Goal: Information Seeking & Learning: Learn about a topic

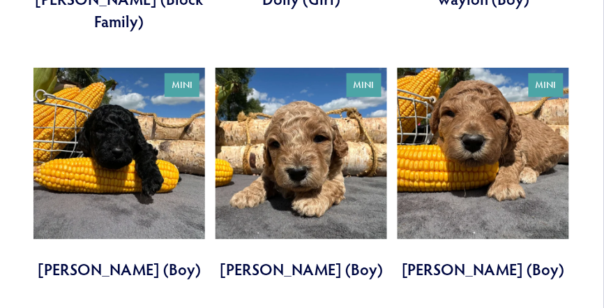
scroll to position [2554, 0]
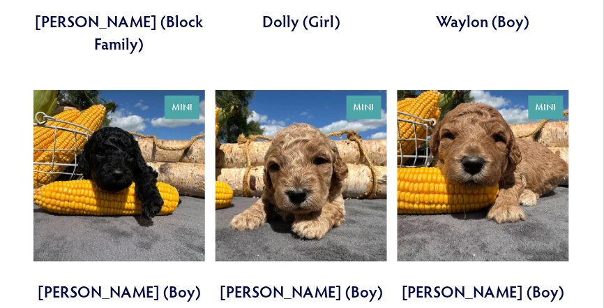
click at [494, 90] on link at bounding box center [483, 196] width 172 height 213
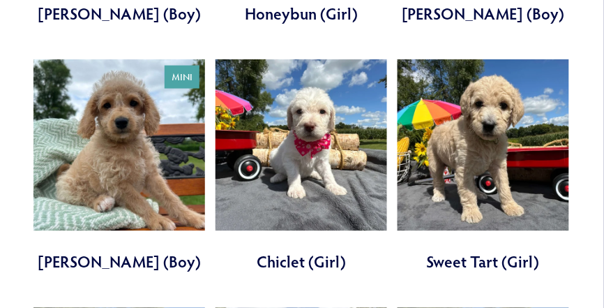
scroll to position [1058, 0]
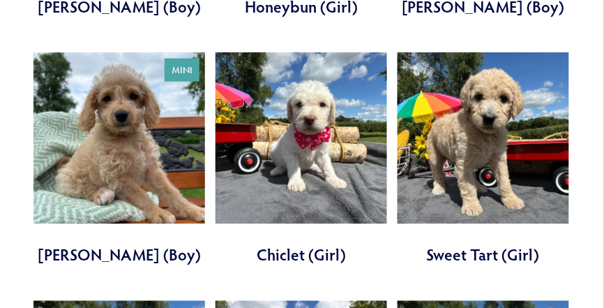
click at [310, 100] on link at bounding box center [301, 158] width 172 height 213
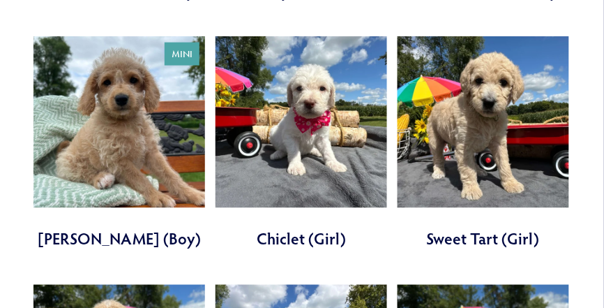
click at [121, 70] on link at bounding box center [119, 142] width 172 height 213
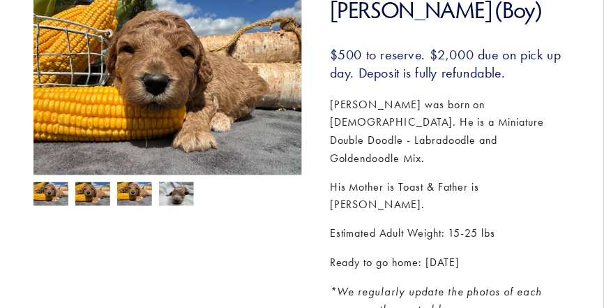
scroll to position [226, 0]
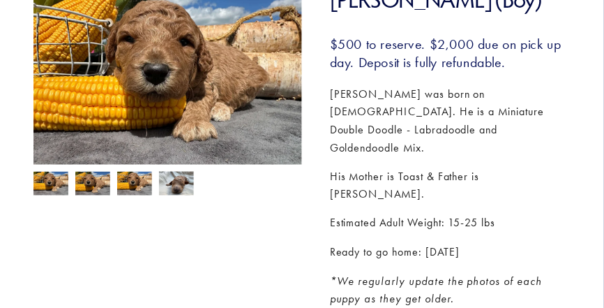
drag, startPoint x: 607, startPoint y: 64, endPoint x: 598, endPoint y: 115, distance: 51.7
click at [175, 187] on img at bounding box center [176, 183] width 35 height 26
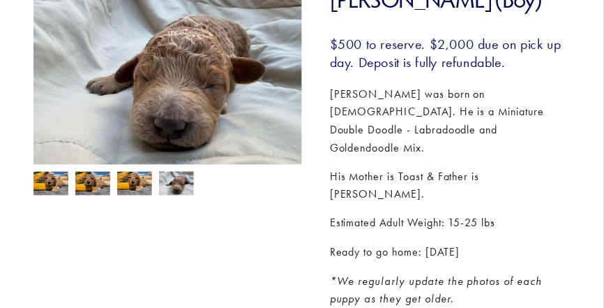
click at [145, 190] on img at bounding box center [134, 185] width 35 height 26
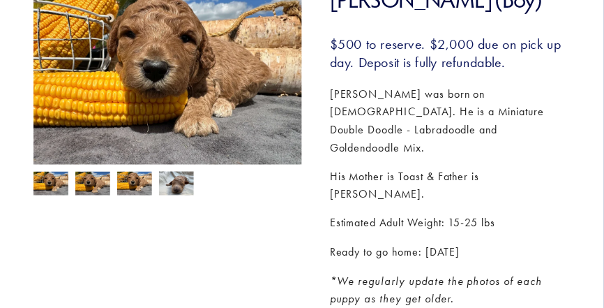
click at [104, 192] on img at bounding box center [92, 185] width 35 height 26
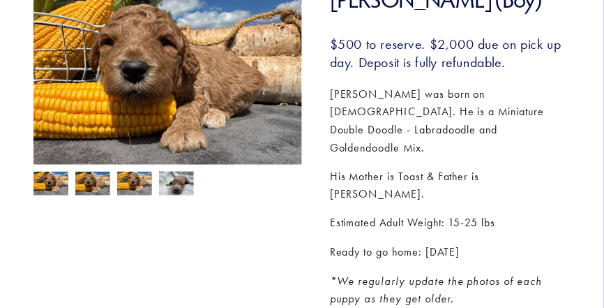
click at [57, 190] on img at bounding box center [50, 185] width 35 height 26
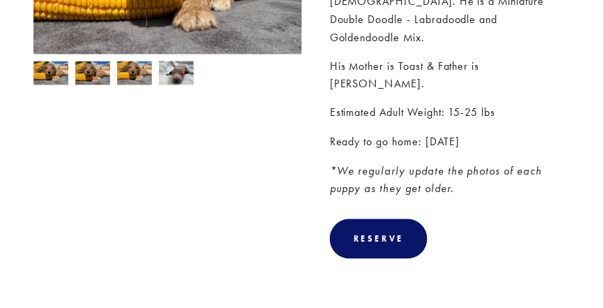
scroll to position [331, 0]
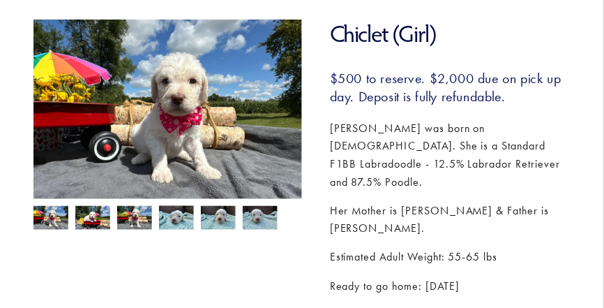
scroll to position [195, 0]
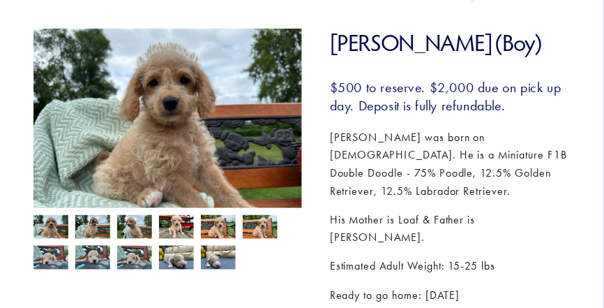
scroll to position [185, 0]
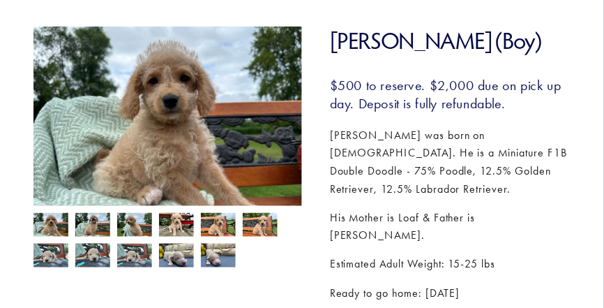
drag, startPoint x: 605, startPoint y: 47, endPoint x: 605, endPoint y: 89, distance: 41.1
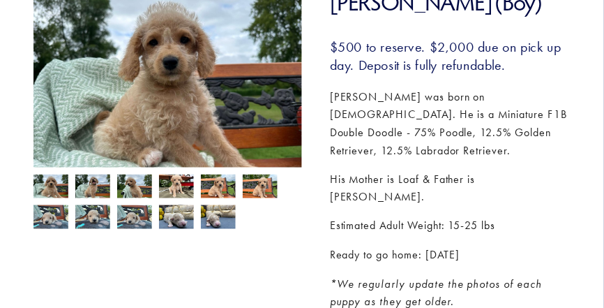
scroll to position [227, 0]
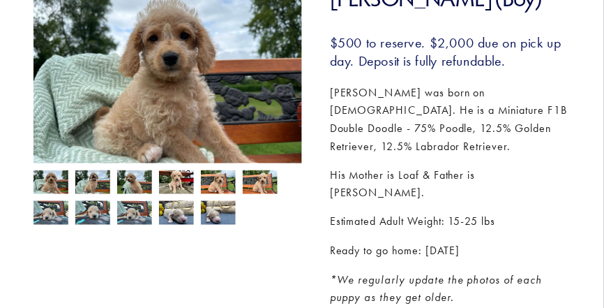
click at [48, 181] on img at bounding box center [50, 183] width 35 height 26
click at [100, 185] on img at bounding box center [92, 183] width 35 height 26
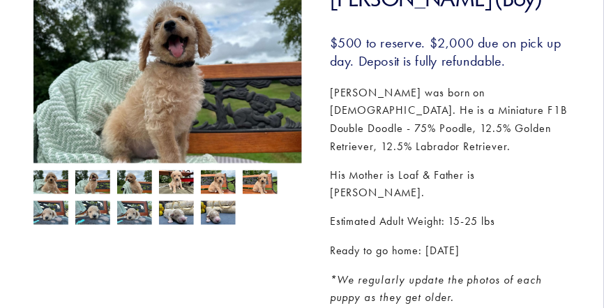
click at [139, 185] on img at bounding box center [134, 183] width 35 height 26
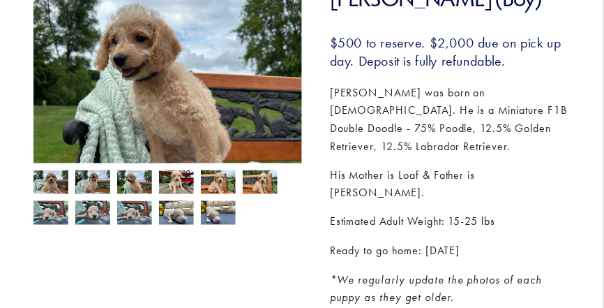
click at [173, 186] on img at bounding box center [176, 183] width 35 height 26
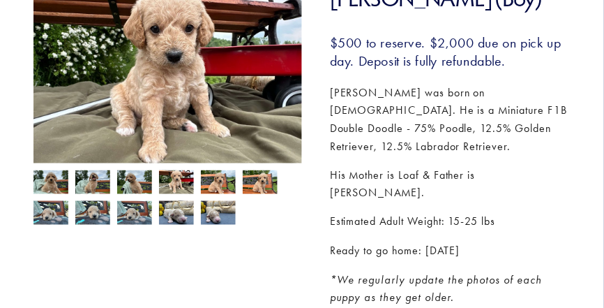
click at [221, 190] on img at bounding box center [218, 183] width 35 height 26
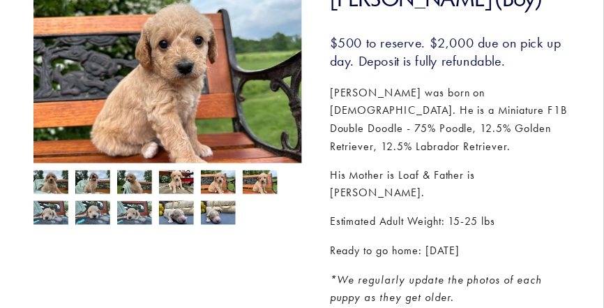
click at [269, 185] on img at bounding box center [260, 183] width 35 height 26
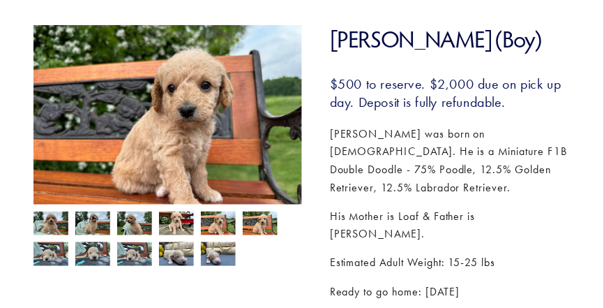
scroll to position [183, 0]
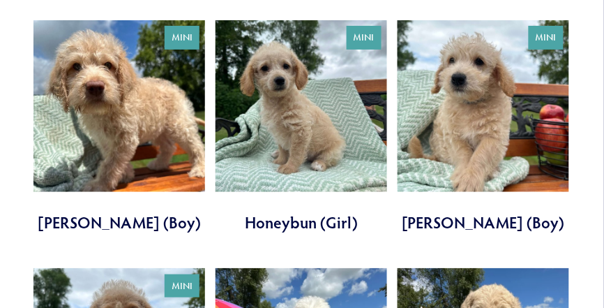
scroll to position [822, 0]
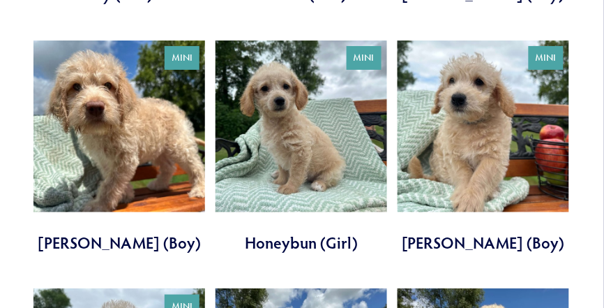
click at [494, 112] on link at bounding box center [483, 146] width 172 height 213
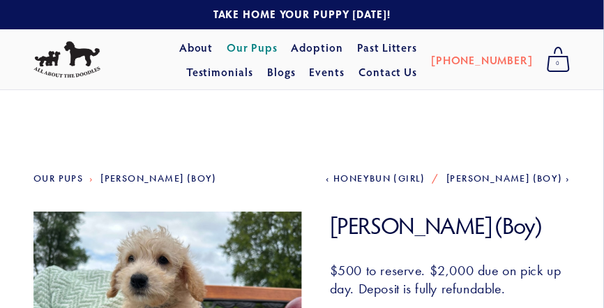
drag, startPoint x: 609, startPoint y: 21, endPoint x: 586, endPoint y: 17, distance: 23.4
click at [227, 49] on link "Our Pups" at bounding box center [252, 47] width 51 height 25
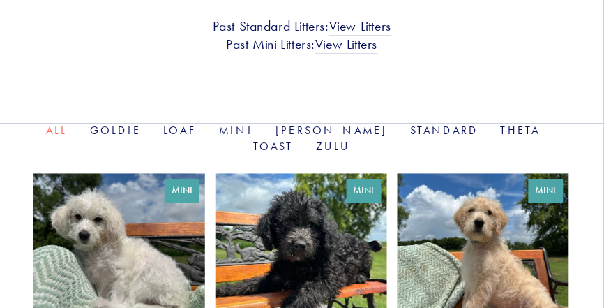
scroll to position [446, 0]
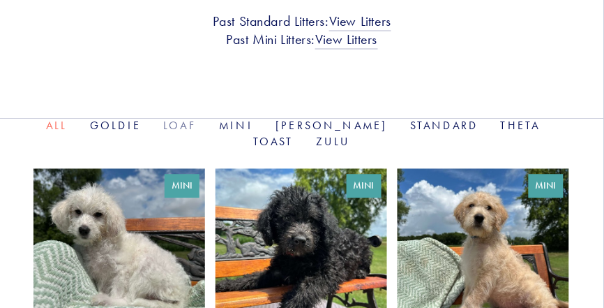
click at [184, 119] on link "Loaf" at bounding box center [179, 125] width 33 height 13
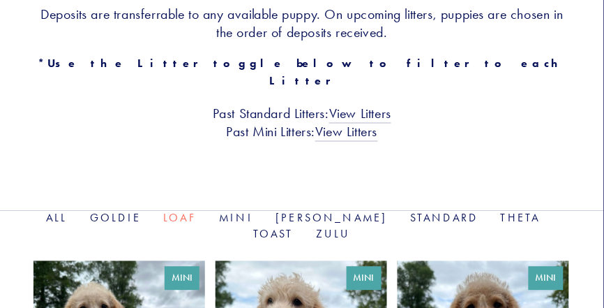
scroll to position [352, 0]
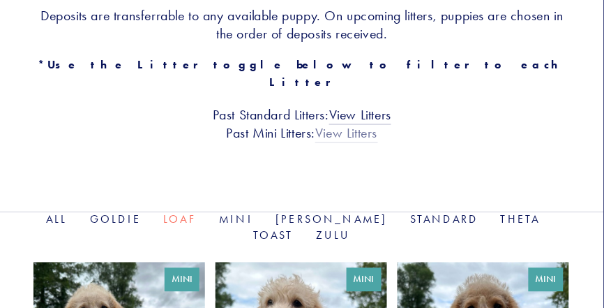
click at [346, 125] on link "View Litters" at bounding box center [346, 134] width 62 height 18
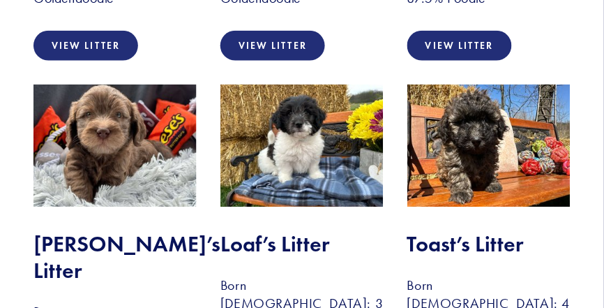
scroll to position [1863, 0]
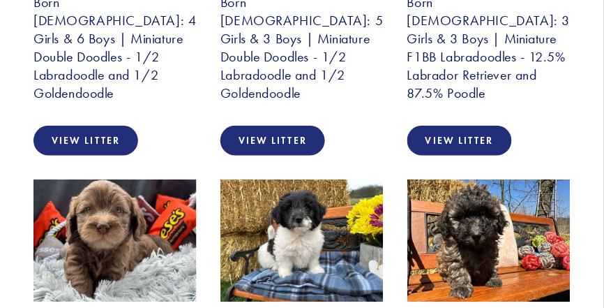
scroll to position [1775, 0]
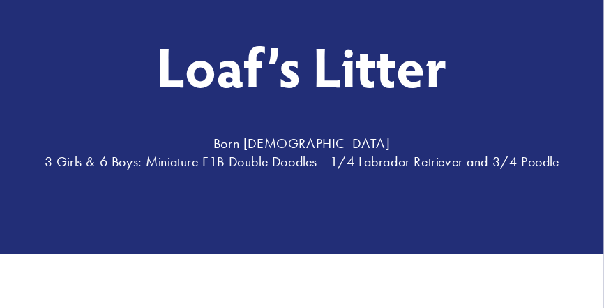
scroll to position [137, 0]
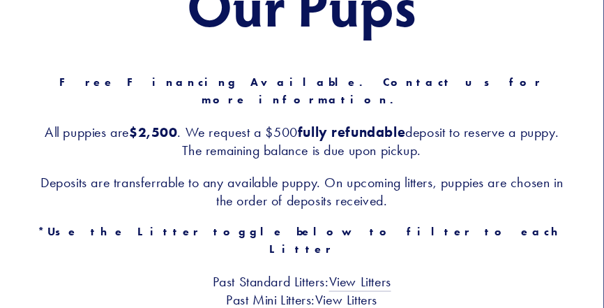
scroll to position [184, 0]
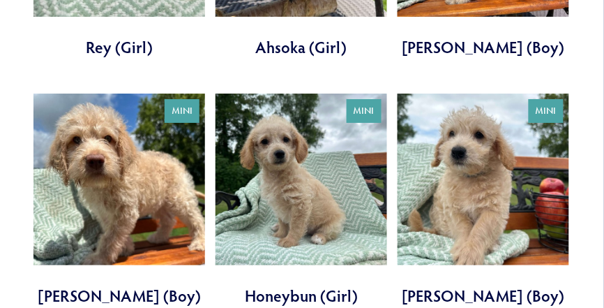
scroll to position [799, 0]
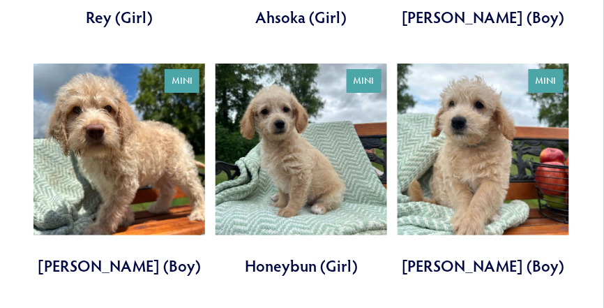
click at [299, 139] on link at bounding box center [301, 169] width 172 height 213
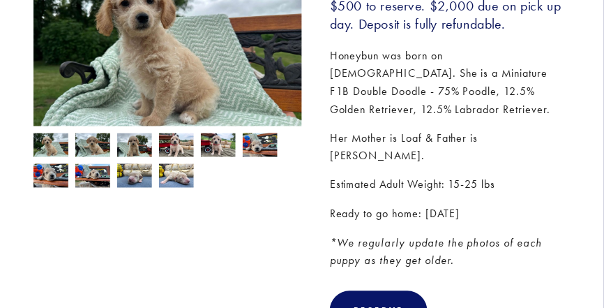
scroll to position [266, 0]
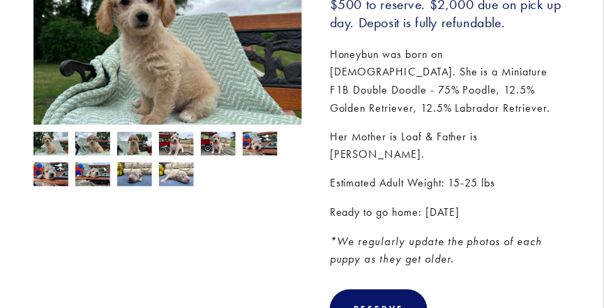
drag, startPoint x: 609, startPoint y: 47, endPoint x: 610, endPoint y: 107, distance: 59.3
click at [66, 143] on img at bounding box center [50, 145] width 35 height 26
click at [56, 144] on img at bounding box center [50, 145] width 35 height 26
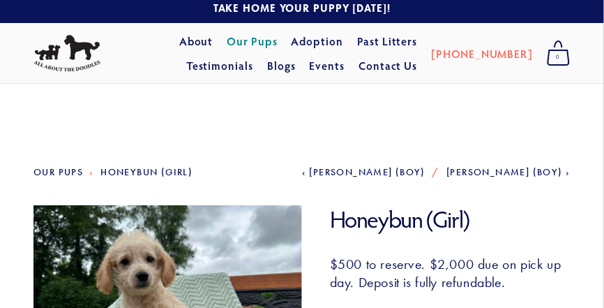
scroll to position [0, 0]
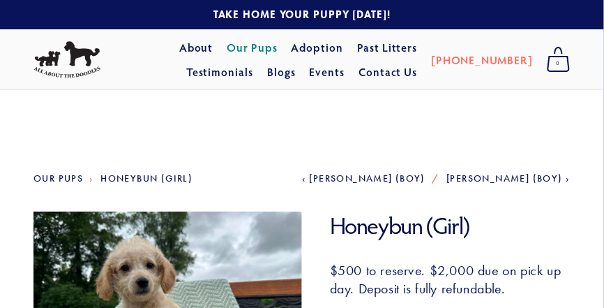
click at [228, 45] on link "Our Pups" at bounding box center [252, 47] width 51 height 25
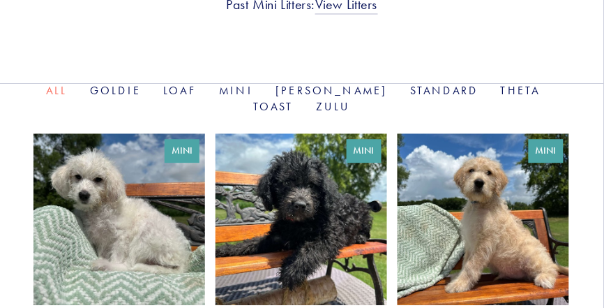
scroll to position [506, 0]
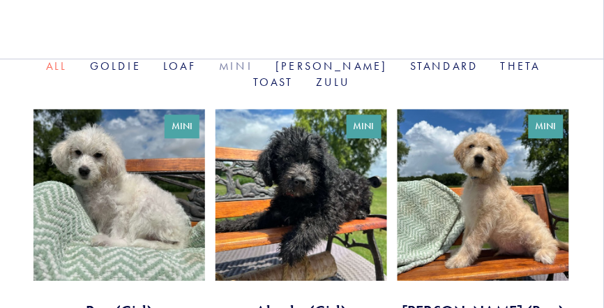
click at [244, 59] on link "Mini" at bounding box center [236, 65] width 34 height 13
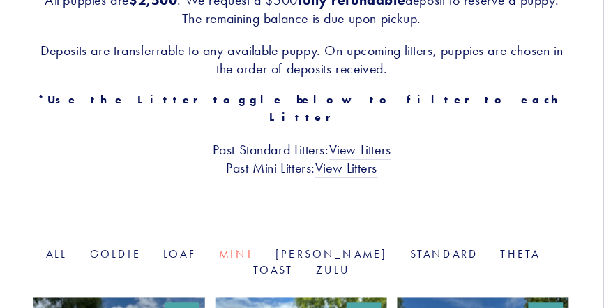
scroll to position [304, 0]
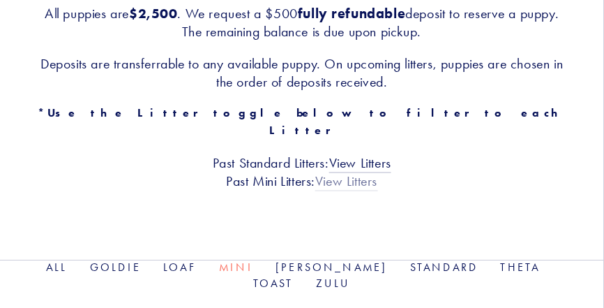
click at [347, 173] on link "View Litters" at bounding box center [346, 182] width 62 height 18
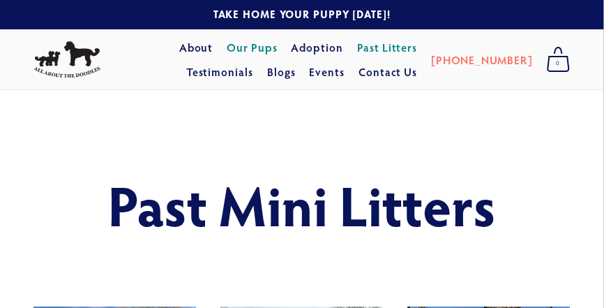
click at [227, 53] on link "Our Pups" at bounding box center [252, 47] width 51 height 25
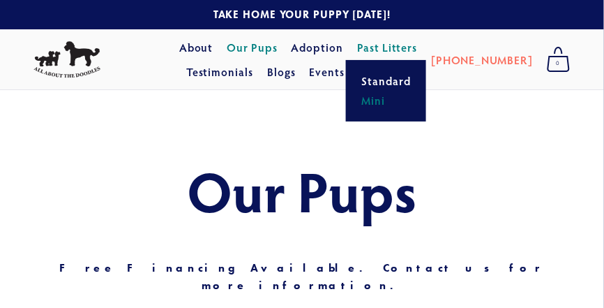
click at [357, 103] on link "Mini" at bounding box center [386, 101] width 58 height 20
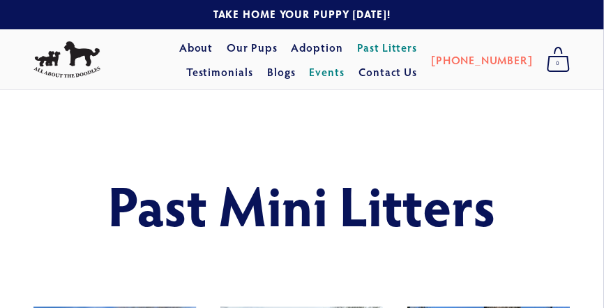
click at [345, 77] on link "Events" at bounding box center [328, 72] width 36 height 25
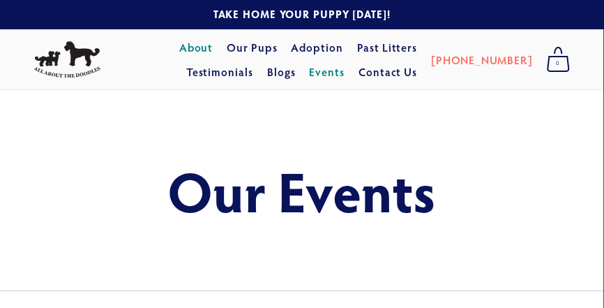
click at [179, 45] on link "About" at bounding box center [196, 47] width 34 height 25
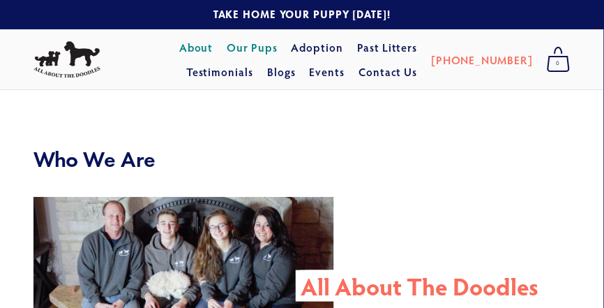
click at [227, 47] on link "Our Pups" at bounding box center [252, 47] width 51 height 25
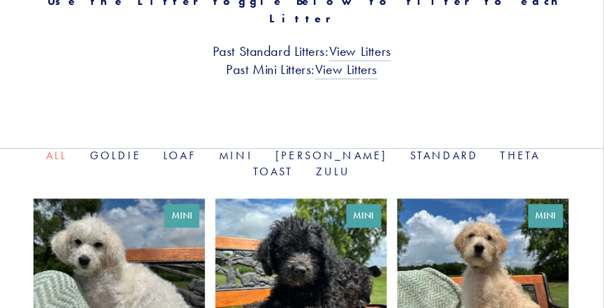
scroll to position [471, 0]
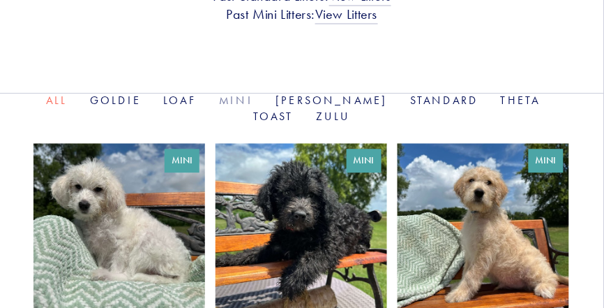
click at [238, 93] on link "Mini" at bounding box center [236, 99] width 34 height 13
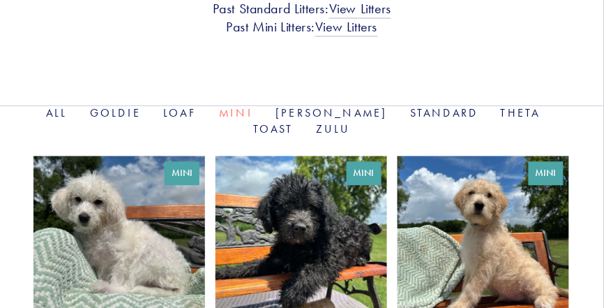
scroll to position [476, 0]
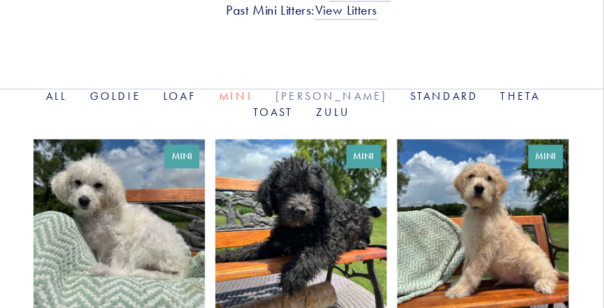
click at [301, 89] on link "[PERSON_NAME]" at bounding box center [331, 95] width 112 height 13
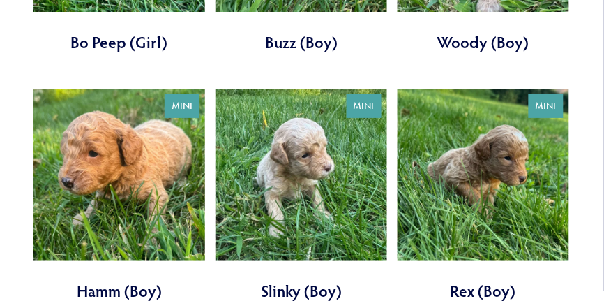
scroll to position [796, 0]
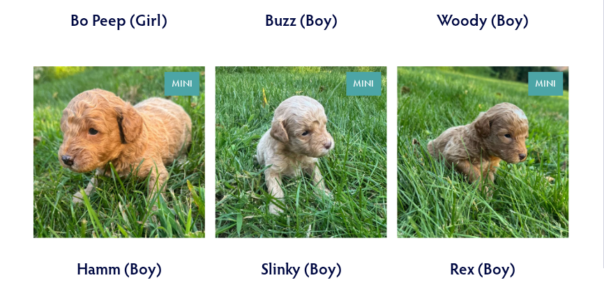
click at [167, 116] on link at bounding box center [119, 172] width 172 height 213
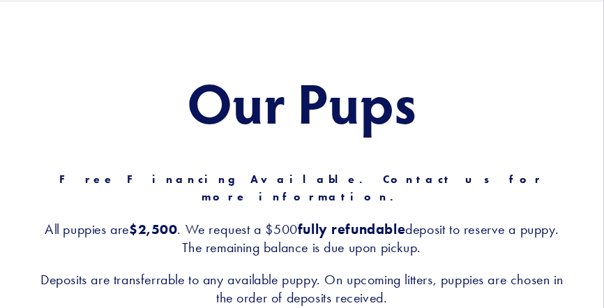
scroll to position [0, 0]
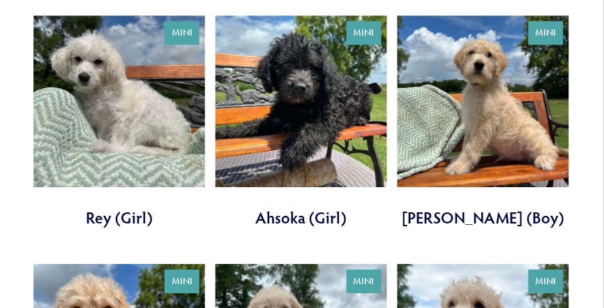
scroll to position [607, 0]
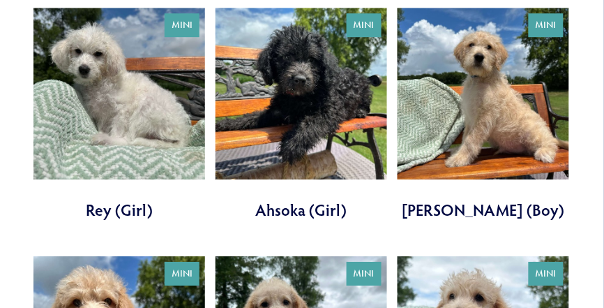
click at [499, 101] on link at bounding box center [483, 114] width 172 height 213
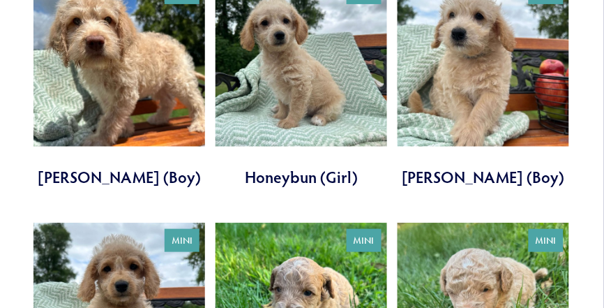
scroll to position [773, 0]
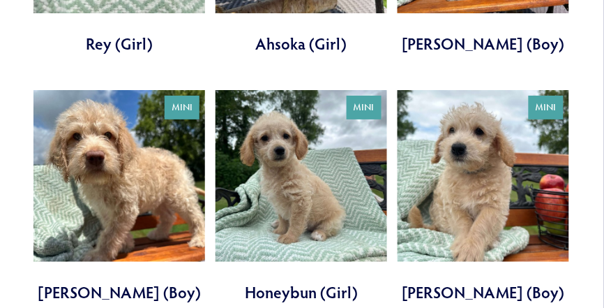
click at [151, 172] on link at bounding box center [119, 196] width 172 height 213
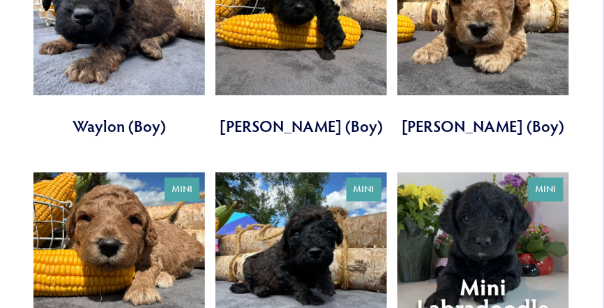
scroll to position [1997, 0]
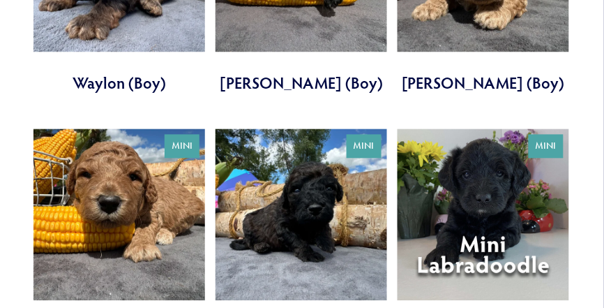
click at [119, 160] on link at bounding box center [119, 235] width 172 height 213
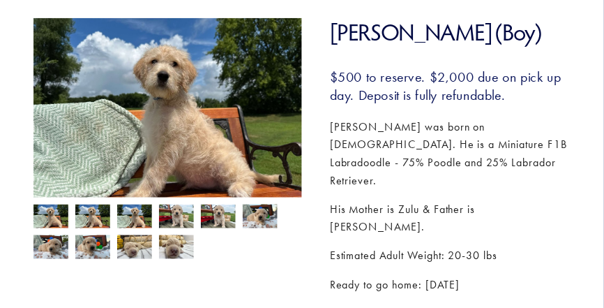
scroll to position [195, 0]
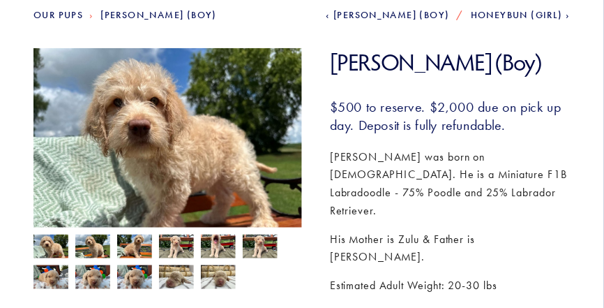
scroll to position [169, 0]
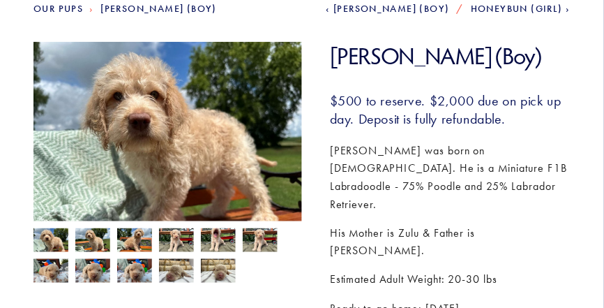
drag, startPoint x: 608, startPoint y: 73, endPoint x: 607, endPoint y: 111, distance: 38.4
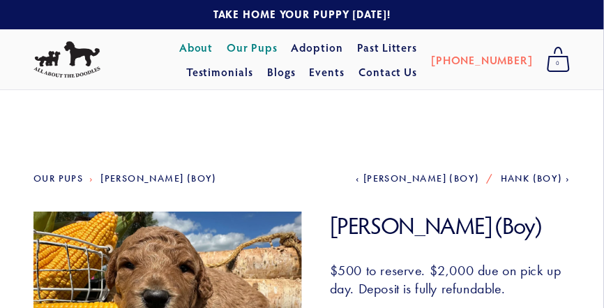
click at [179, 47] on link "About" at bounding box center [196, 47] width 34 height 25
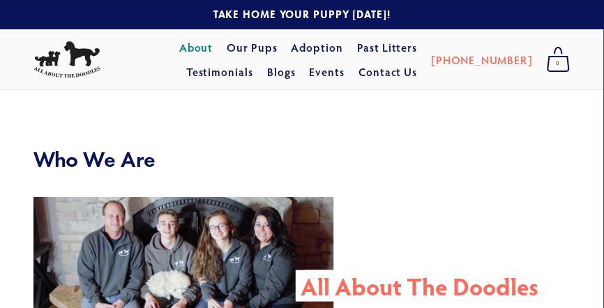
click at [179, 53] on link "About" at bounding box center [196, 47] width 34 height 25
